Goal: Navigation & Orientation: Find specific page/section

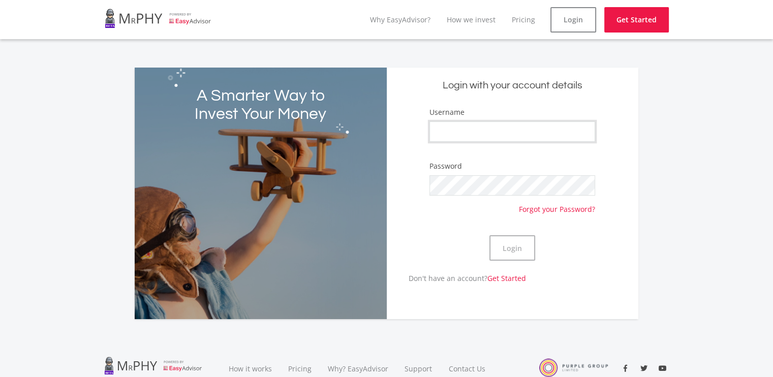
click at [570, 128] on input "Username" at bounding box center [513, 131] width 166 height 20
type input "PromiseMaruapula"
click at [405, 20] on link "Why EasyAdvisor?" at bounding box center [400, 20] width 60 height 10
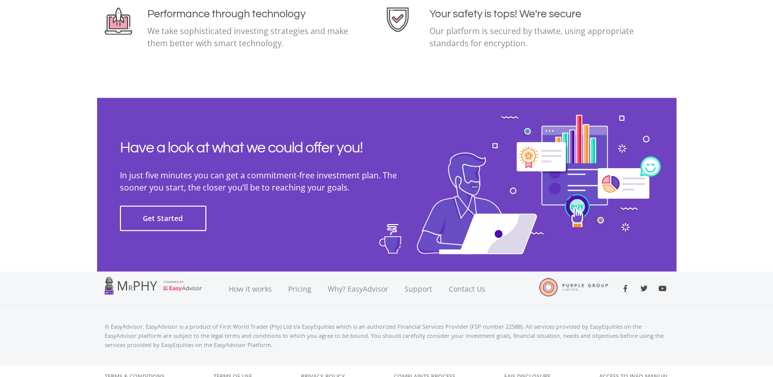
scroll to position [2296, 0]
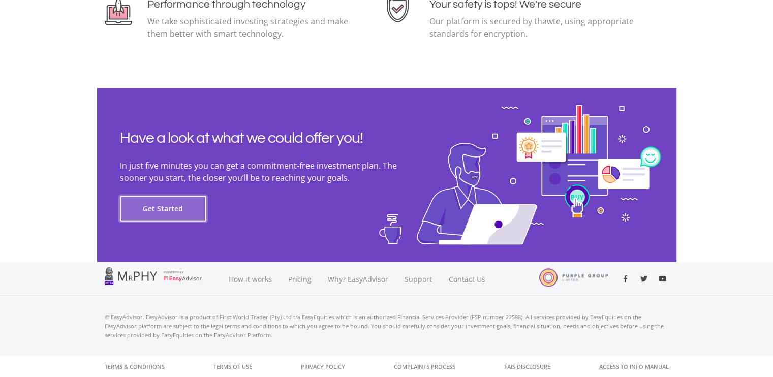
click at [154, 209] on button "Get Started" at bounding box center [163, 208] width 86 height 25
